Goal: Find contact information: Obtain details needed to contact an individual or organization

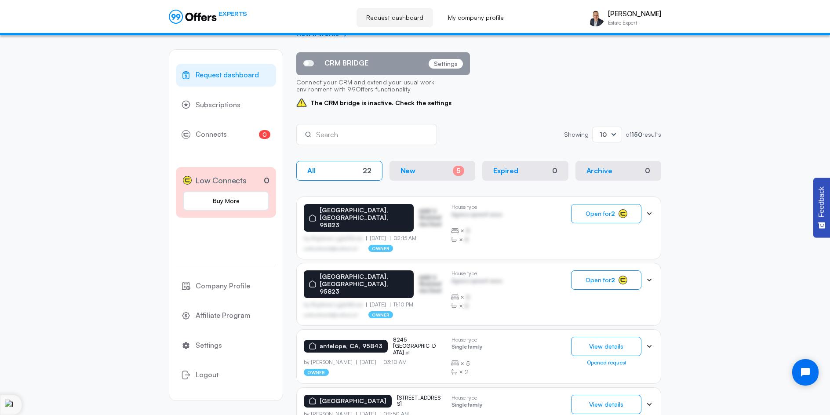
scroll to position [75, 0]
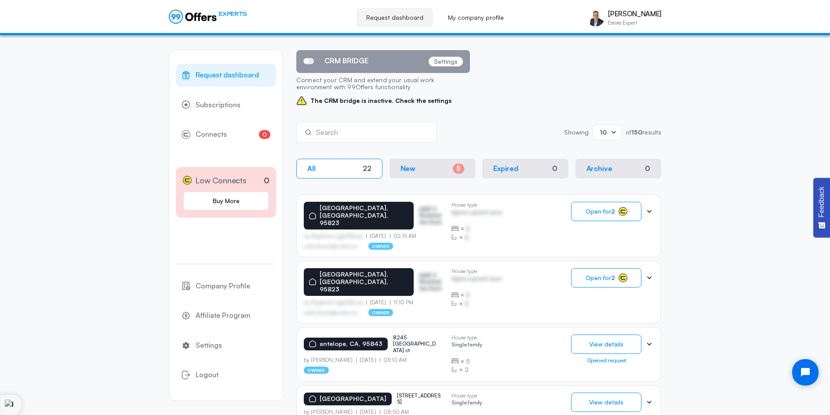
click at [638, 184] on section "Request dashboard On this page, you can open requests from homeowners. To do th…" at bounding box center [478, 415] width 365 height 882
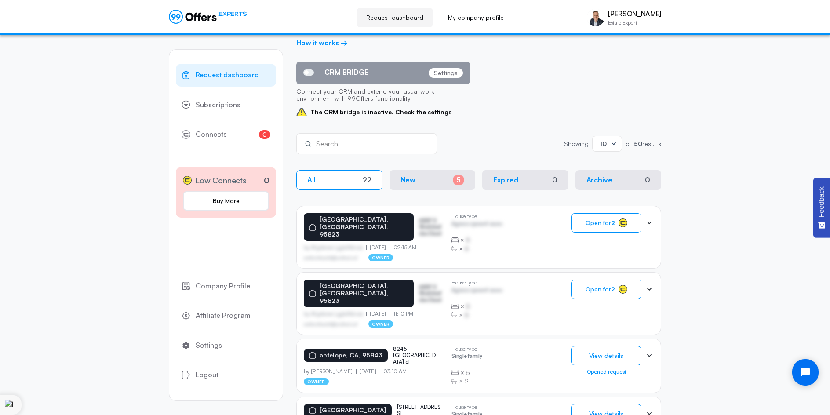
scroll to position [34, 0]
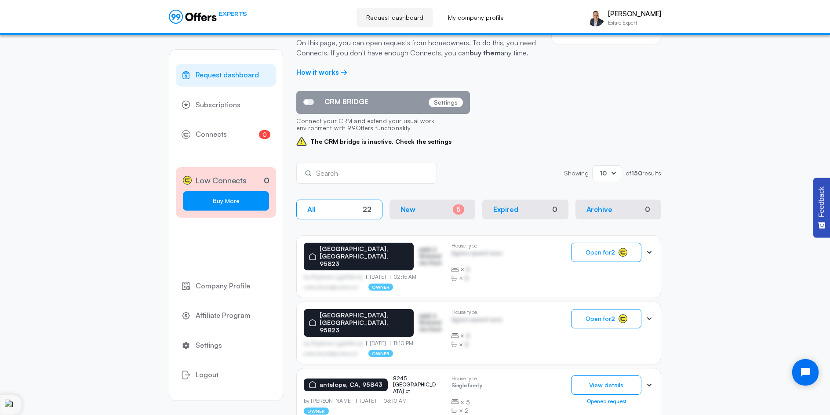
click at [222, 201] on link "Buy More" at bounding box center [226, 200] width 86 height 19
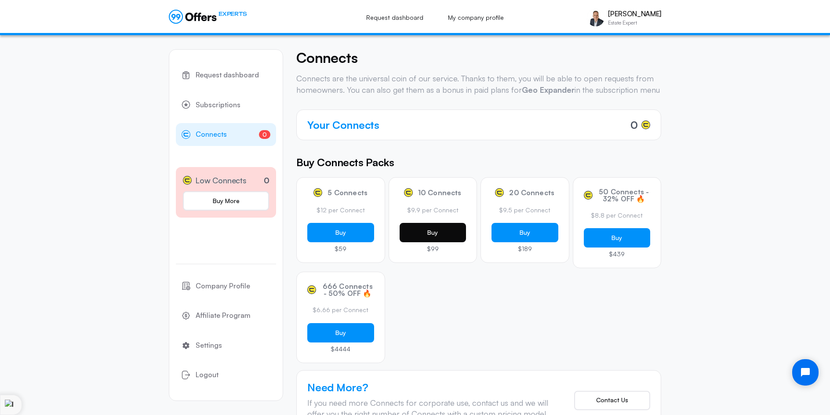
click at [443, 242] on button "Buy" at bounding box center [433, 232] width 67 height 19
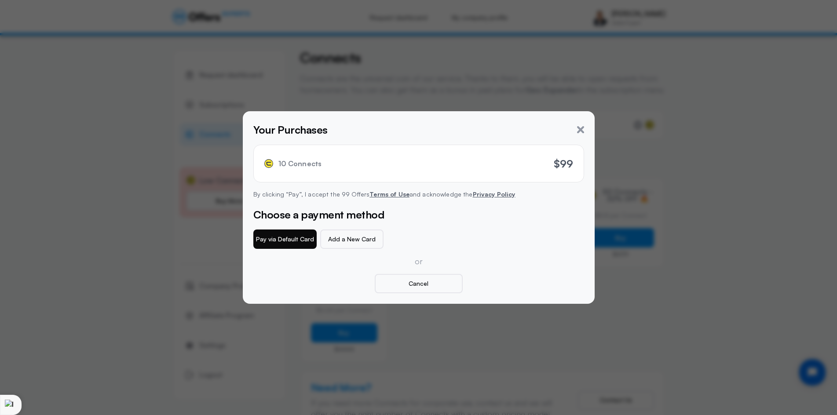
click at [277, 241] on button "Pay via Default Card" at bounding box center [284, 239] width 63 height 19
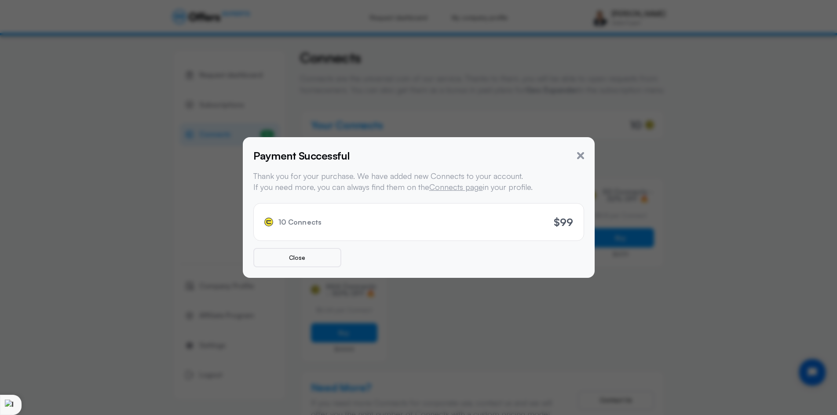
click at [468, 226] on div "10 Connects $99" at bounding box center [418, 222] width 331 height 38
click at [295, 222] on span "10 Connects" at bounding box center [300, 222] width 44 height 8
click at [304, 262] on button "Close" at bounding box center [297, 257] width 88 height 19
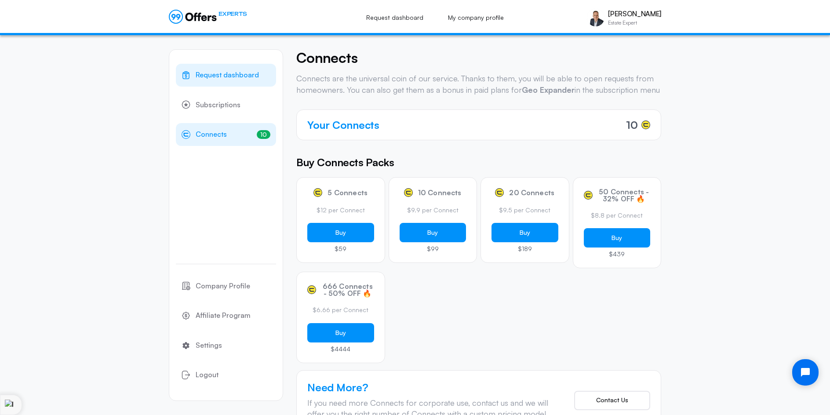
click at [244, 77] on span "Request dashboard" at bounding box center [227, 74] width 63 height 11
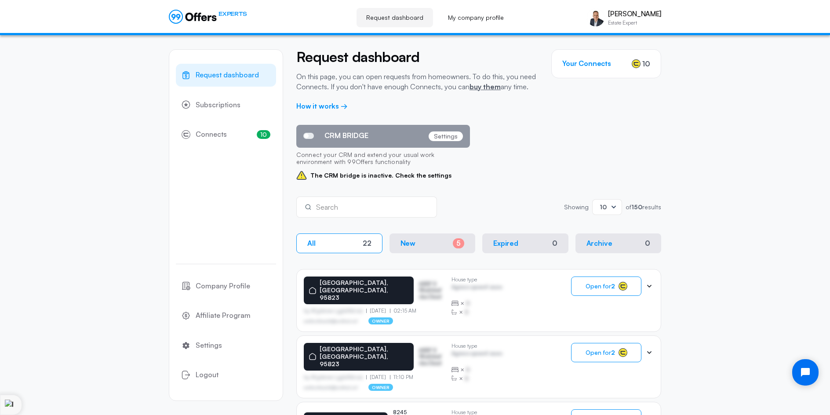
scroll to position [5, 0]
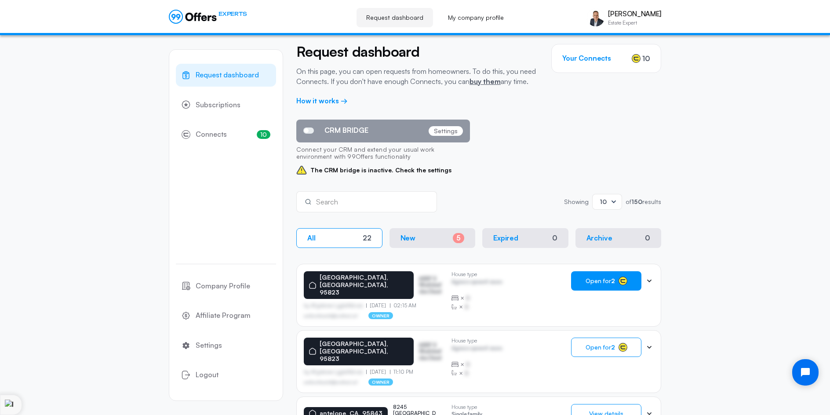
click at [614, 281] on strong "2" at bounding box center [613, 280] width 4 height 7
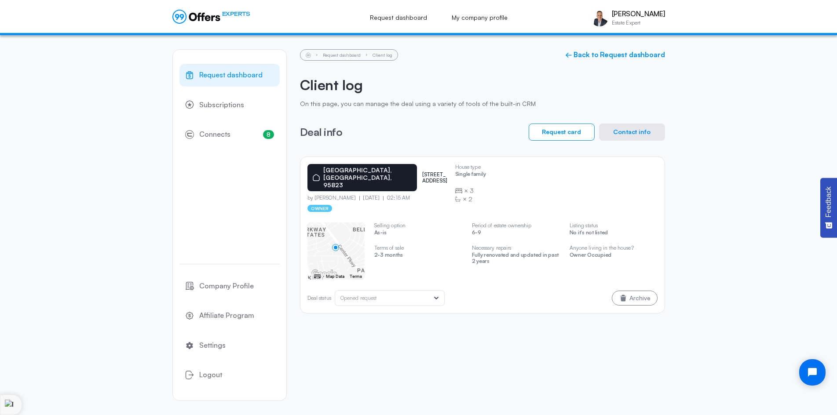
click at [637, 131] on button "Contact info" at bounding box center [632, 132] width 66 height 17
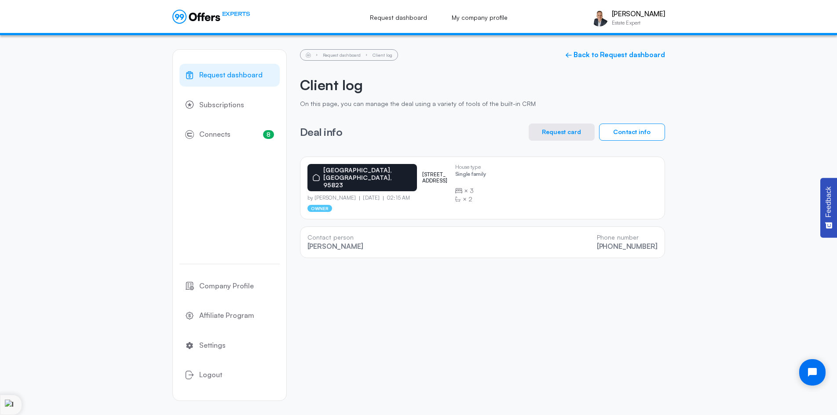
click at [492, 235] on div "Contact person [PERSON_NAME] Phone number [PHONE_NUMBER]" at bounding box center [482, 242] width 365 height 32
click at [476, 211] on div "[GEOGRAPHIC_DATA] 7733 manet pkwy by [PERSON_NAME] [DATE] 02:15 AM owner House …" at bounding box center [482, 208] width 365 height 102
click at [474, 231] on div "Contact person [PERSON_NAME] Phone number [PHONE_NUMBER]" at bounding box center [482, 242] width 365 height 32
click at [478, 260] on div "Request dashboard Client log ← Back to Request dashboard Client log On this pag…" at bounding box center [482, 153] width 365 height 237
click at [508, 233] on div "Contact person [PERSON_NAME] Phone number [PHONE_NUMBER]" at bounding box center [482, 242] width 365 height 32
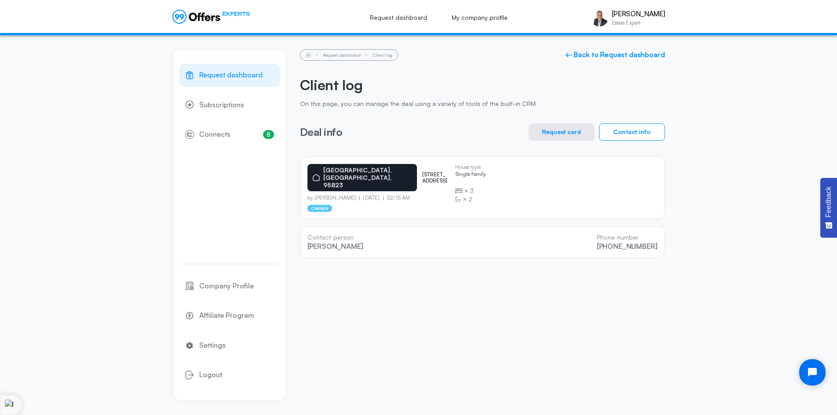
click at [486, 214] on div "[GEOGRAPHIC_DATA] 7733 manet pkwy by [PERSON_NAME] [DATE] 02:15 AM owner House …" at bounding box center [482, 208] width 365 height 102
click at [488, 213] on div "[GEOGRAPHIC_DATA] 7733 manet pkwy by [PERSON_NAME] [DATE] 02:15 AM owner House …" at bounding box center [482, 208] width 365 height 102
click at [483, 214] on div "[GEOGRAPHIC_DATA] 7733 manet pkwy by [PERSON_NAME] [DATE] 02:15 AM owner House …" at bounding box center [482, 208] width 365 height 102
click at [228, 74] on span "Request dashboard" at bounding box center [230, 74] width 63 height 11
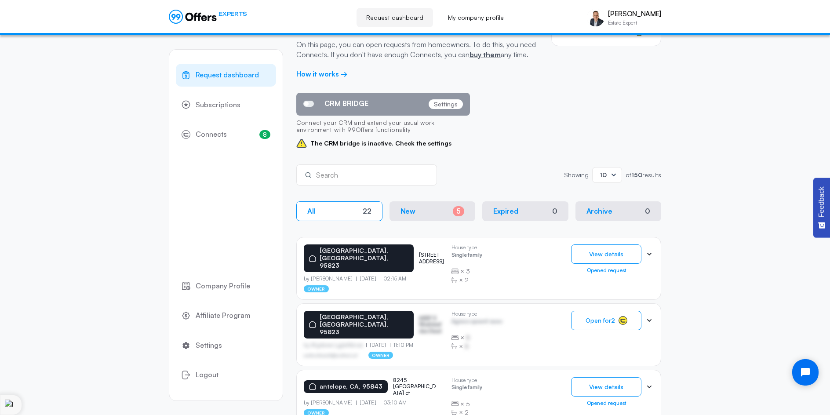
scroll to position [128, 0]
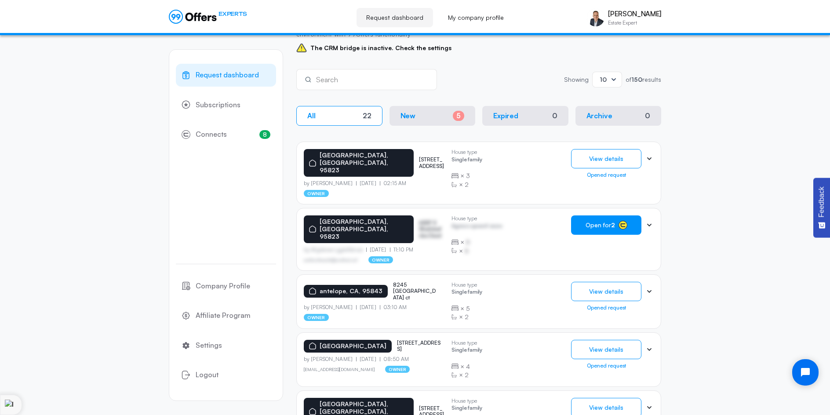
click at [605, 222] on span "Open for 2" at bounding box center [600, 225] width 29 height 7
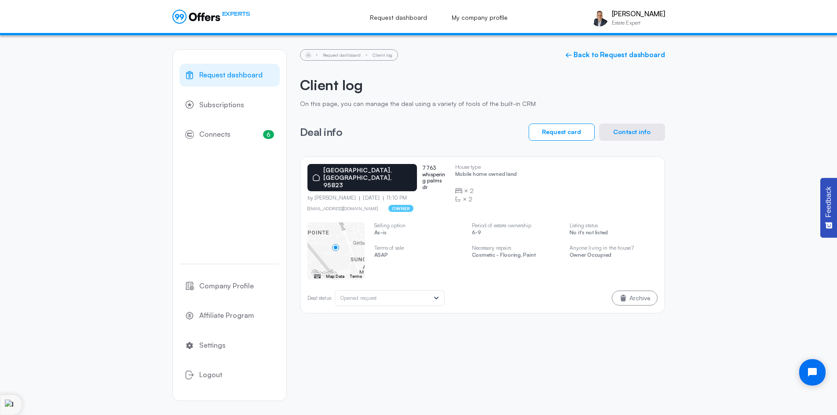
click at [643, 131] on button "Contact info" at bounding box center [632, 132] width 66 height 17
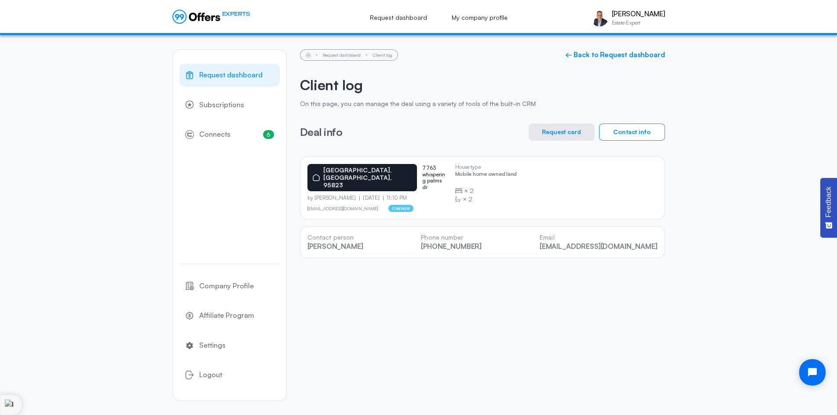
click at [229, 75] on span "Request dashboard" at bounding box center [230, 74] width 63 height 11
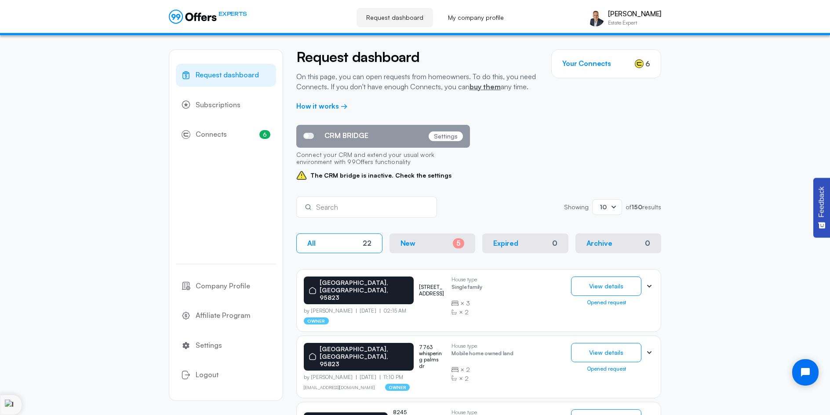
click at [539, 350] on div "[GEOGRAPHIC_DATA] 7763 whispering palms dr by [PERSON_NAME] [DATE] 11:10 PM [EM…" at bounding box center [479, 367] width 350 height 48
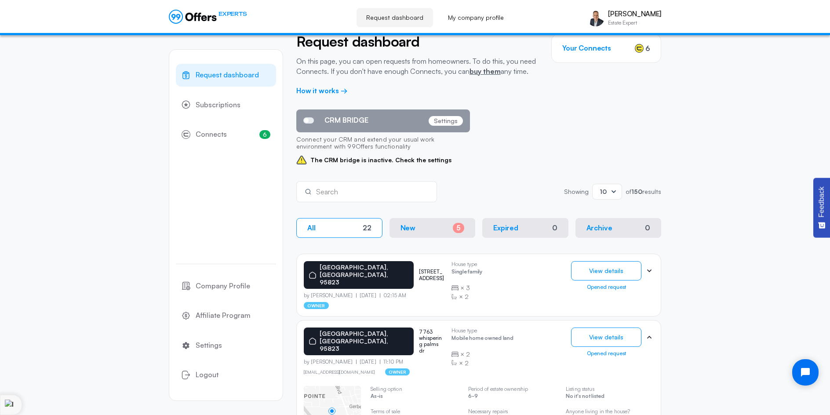
scroll to position [125, 0]
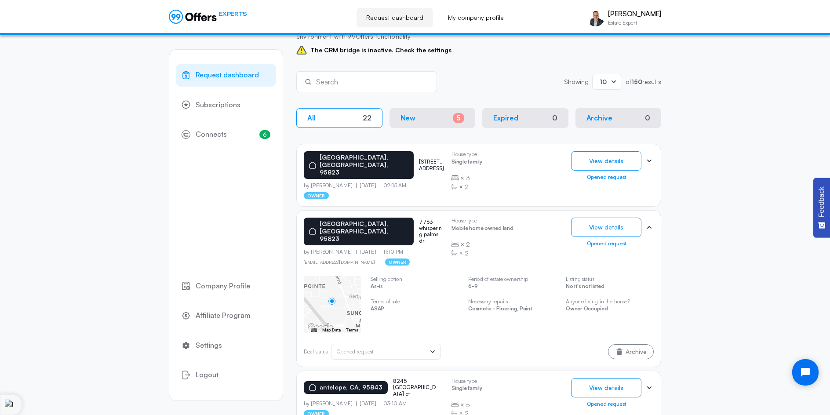
click at [652, 223] on icon at bounding box center [649, 227] width 9 height 9
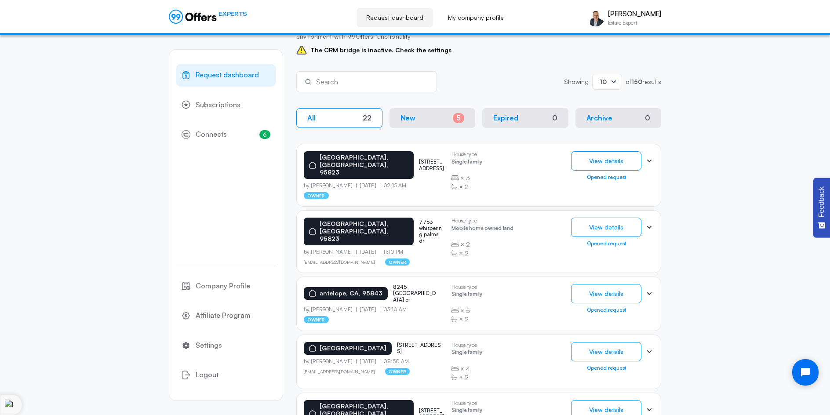
click at [649, 160] on icon at bounding box center [649, 161] width 4 height 3
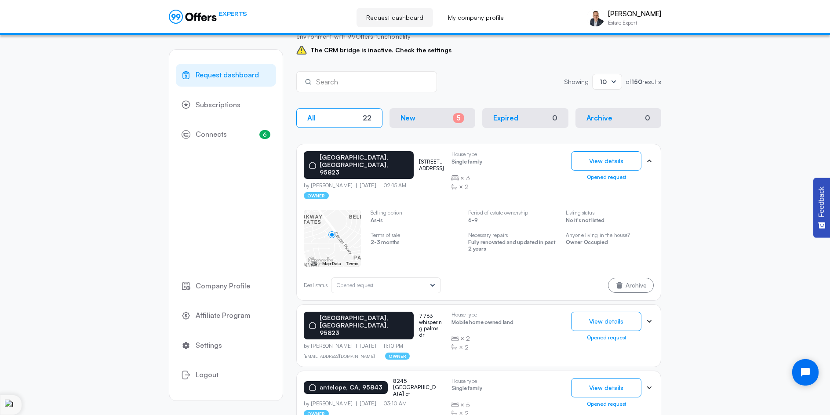
click at [649, 160] on icon at bounding box center [649, 161] width 4 height 3
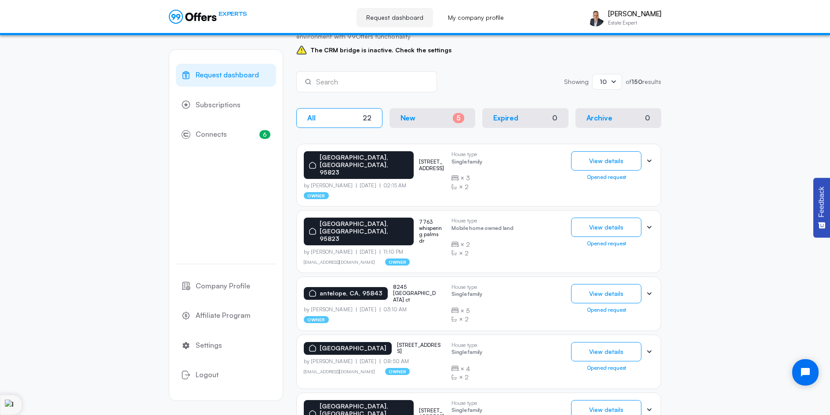
click at [711, 116] on div "Request dashboard Subscriptions 6 Connects 6 Company Profile Affiliate Program …" at bounding box center [415, 365] width 830 height 910
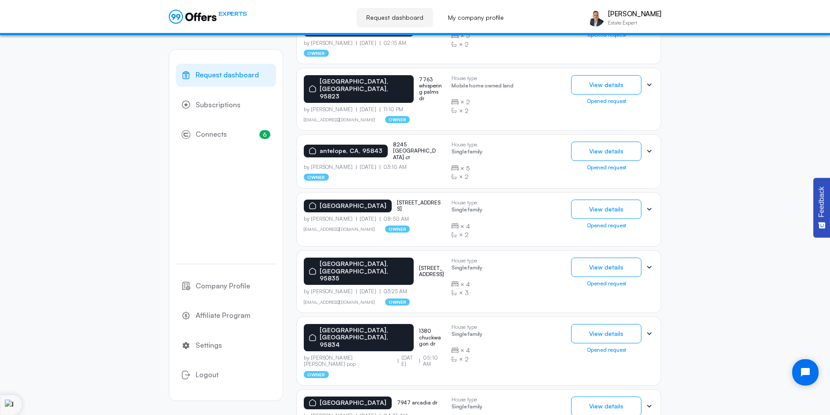
scroll to position [306, 0]
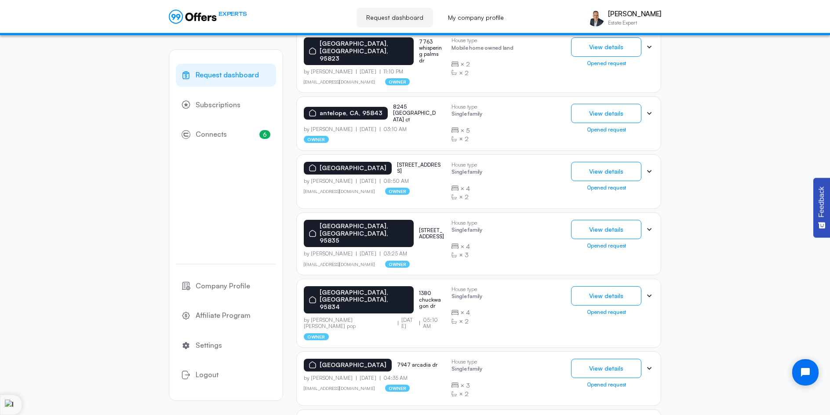
click at [650, 225] on icon at bounding box center [649, 229] width 9 height 9
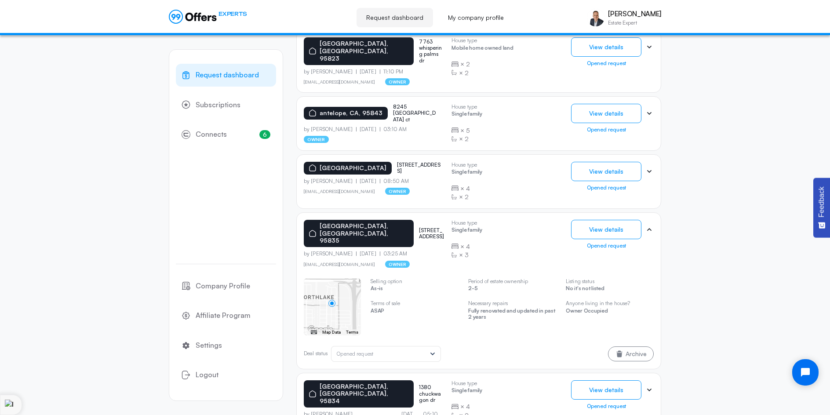
click at [649, 225] on icon at bounding box center [649, 229] width 9 height 9
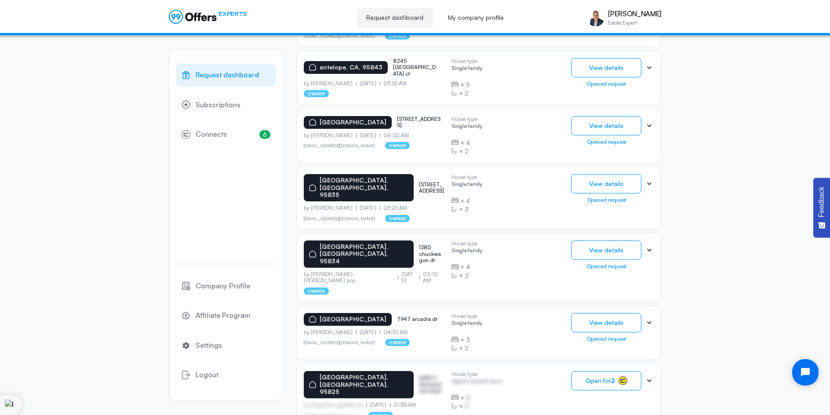
scroll to position [363, 0]
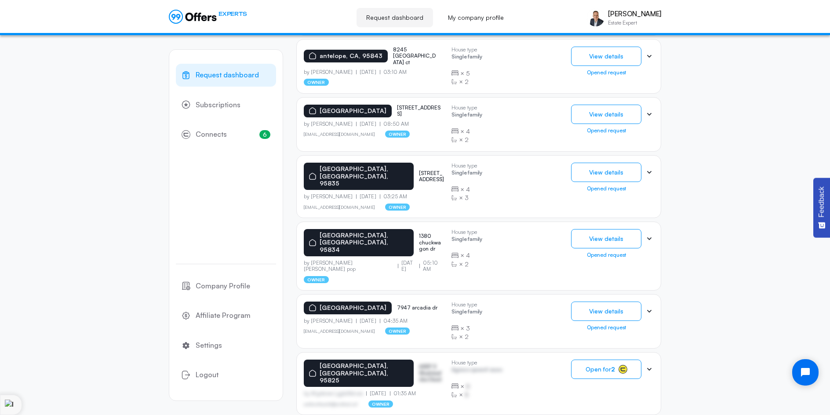
click at [649, 307] on icon at bounding box center [649, 311] width 9 height 9
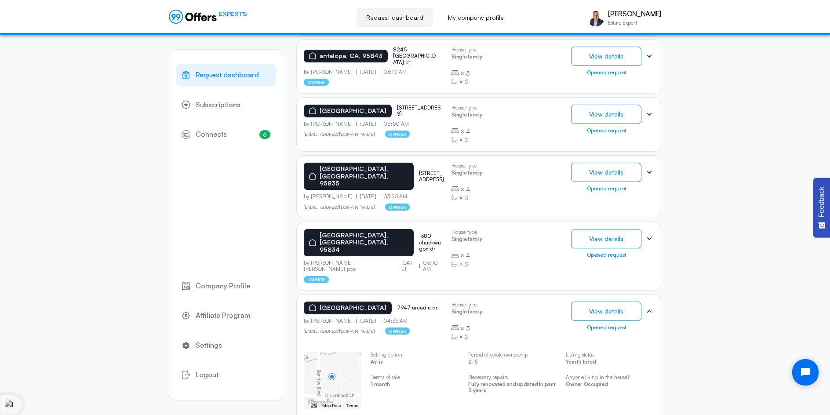
click at [610, 302] on button "View details" at bounding box center [606, 311] width 70 height 19
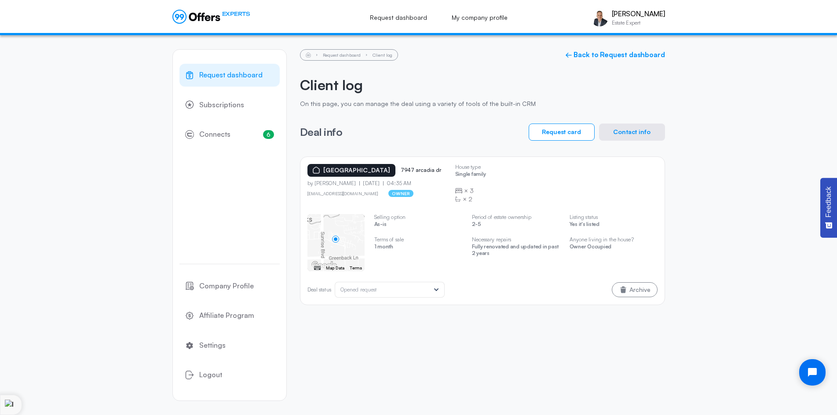
click at [630, 126] on button "Contact info" at bounding box center [632, 132] width 66 height 17
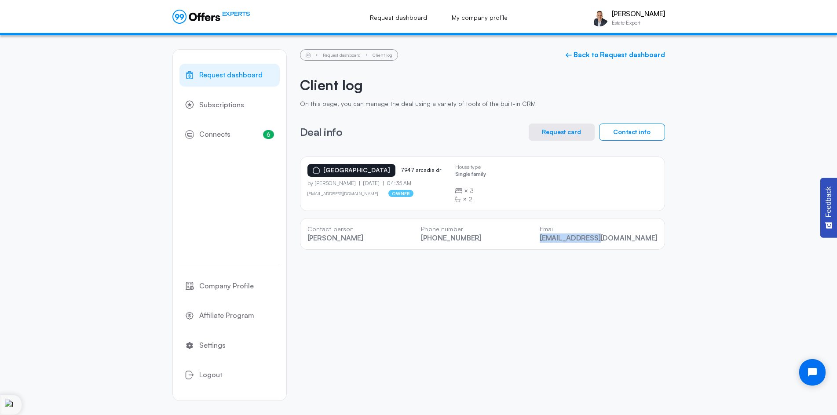
click at [481, 233] on link "[PHONE_NUMBER]" at bounding box center [451, 237] width 61 height 9
drag, startPoint x: 514, startPoint y: 235, endPoint x: 463, endPoint y: 236, distance: 51.5
click at [463, 236] on div "Contact person [PERSON_NAME] Phone number [PHONE_NUMBER] Email [EMAIL_ADDRESS][…" at bounding box center [482, 234] width 365 height 32
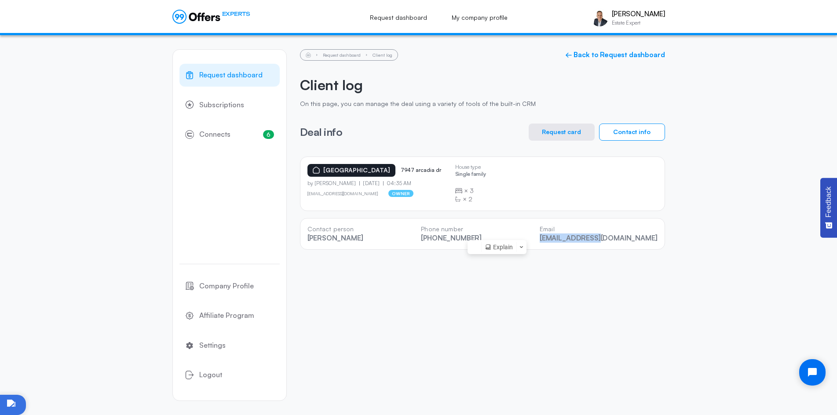
copy link "916) [PHONE_NUMBER]"
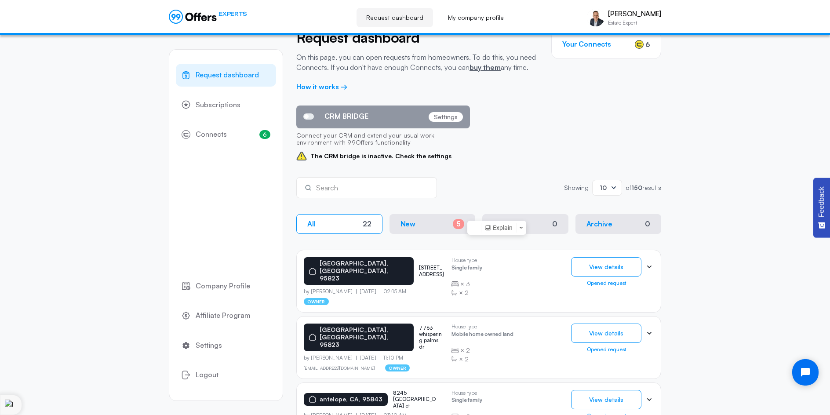
scroll to position [102, 0]
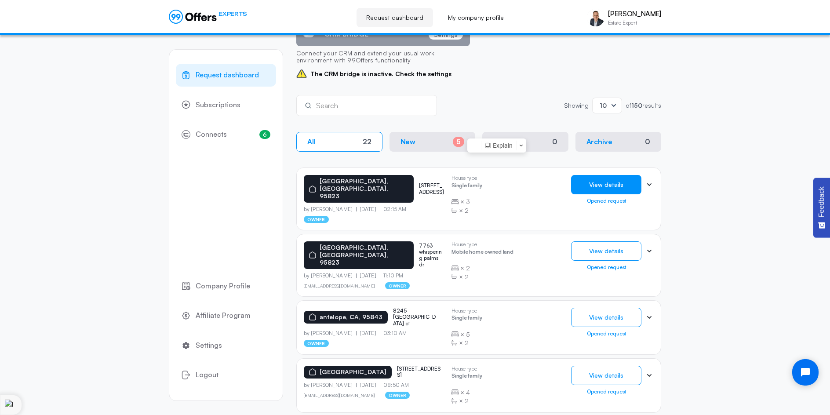
click at [620, 186] on button "View details" at bounding box center [606, 184] width 70 height 19
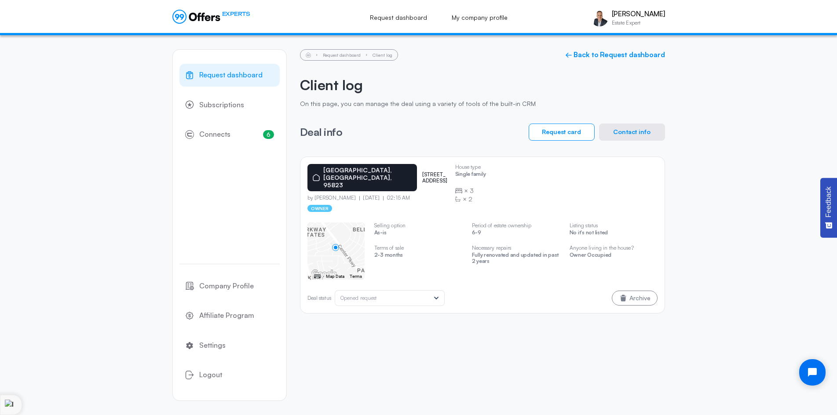
click at [632, 128] on button "Contact info" at bounding box center [632, 132] width 66 height 17
